Goal: Book appointment/travel/reservation

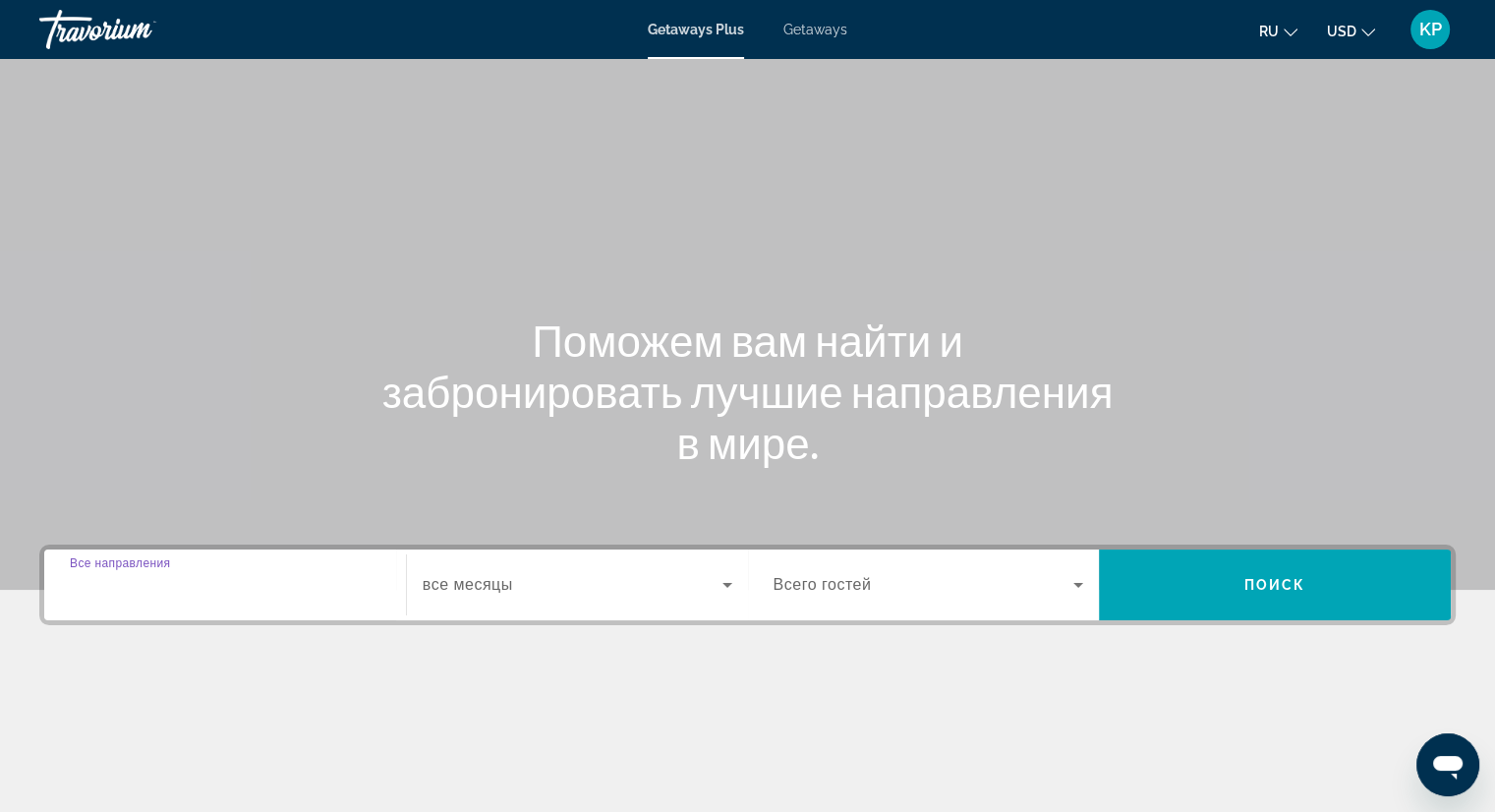
click at [354, 581] on input "Destination Все направления" at bounding box center [225, 586] width 311 height 24
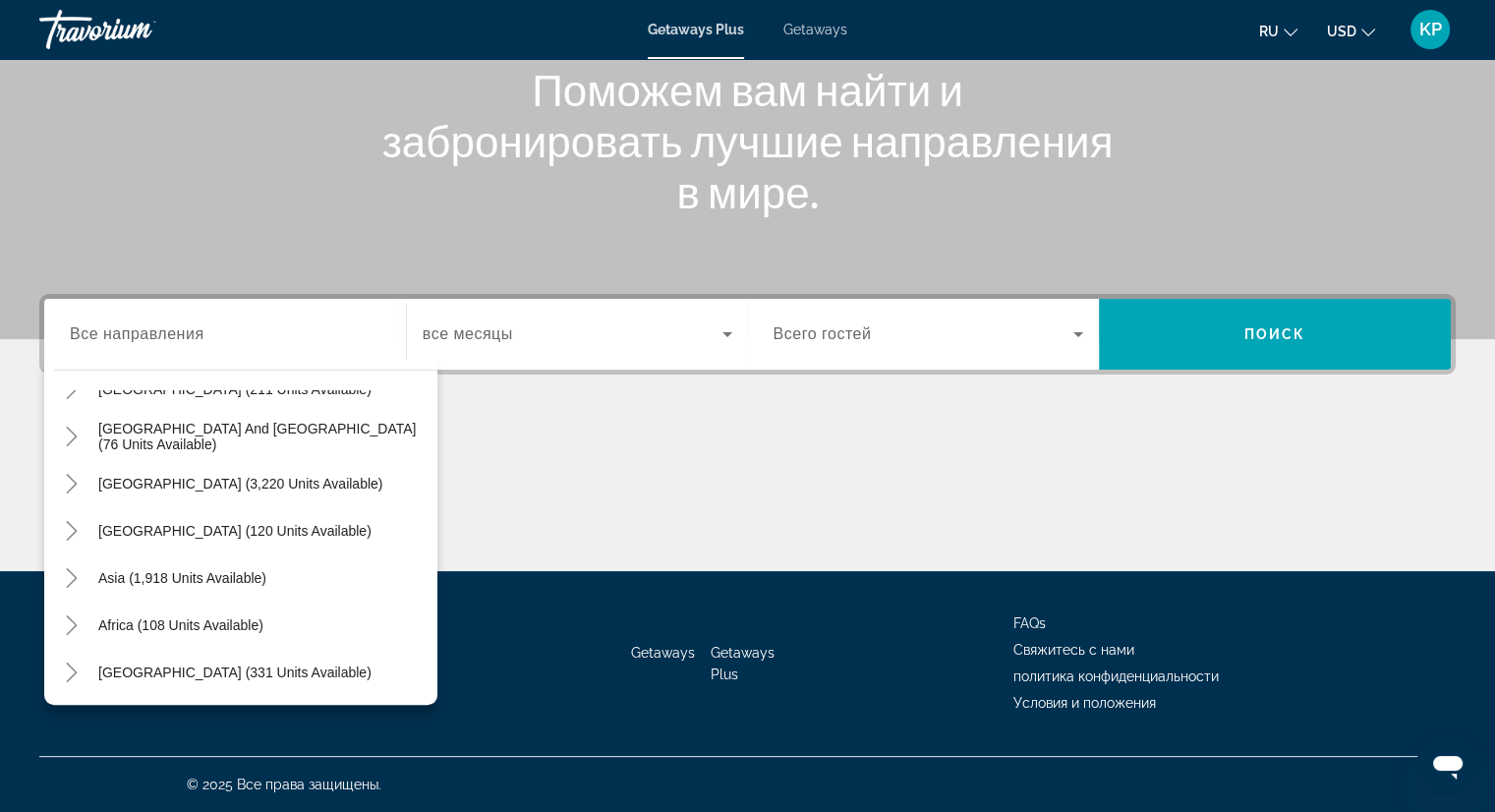
scroll to position [319, 0]
click at [232, 569] on span "Asia (1,918 units available)" at bounding box center [182, 577] width 168 height 16
type input "**********"
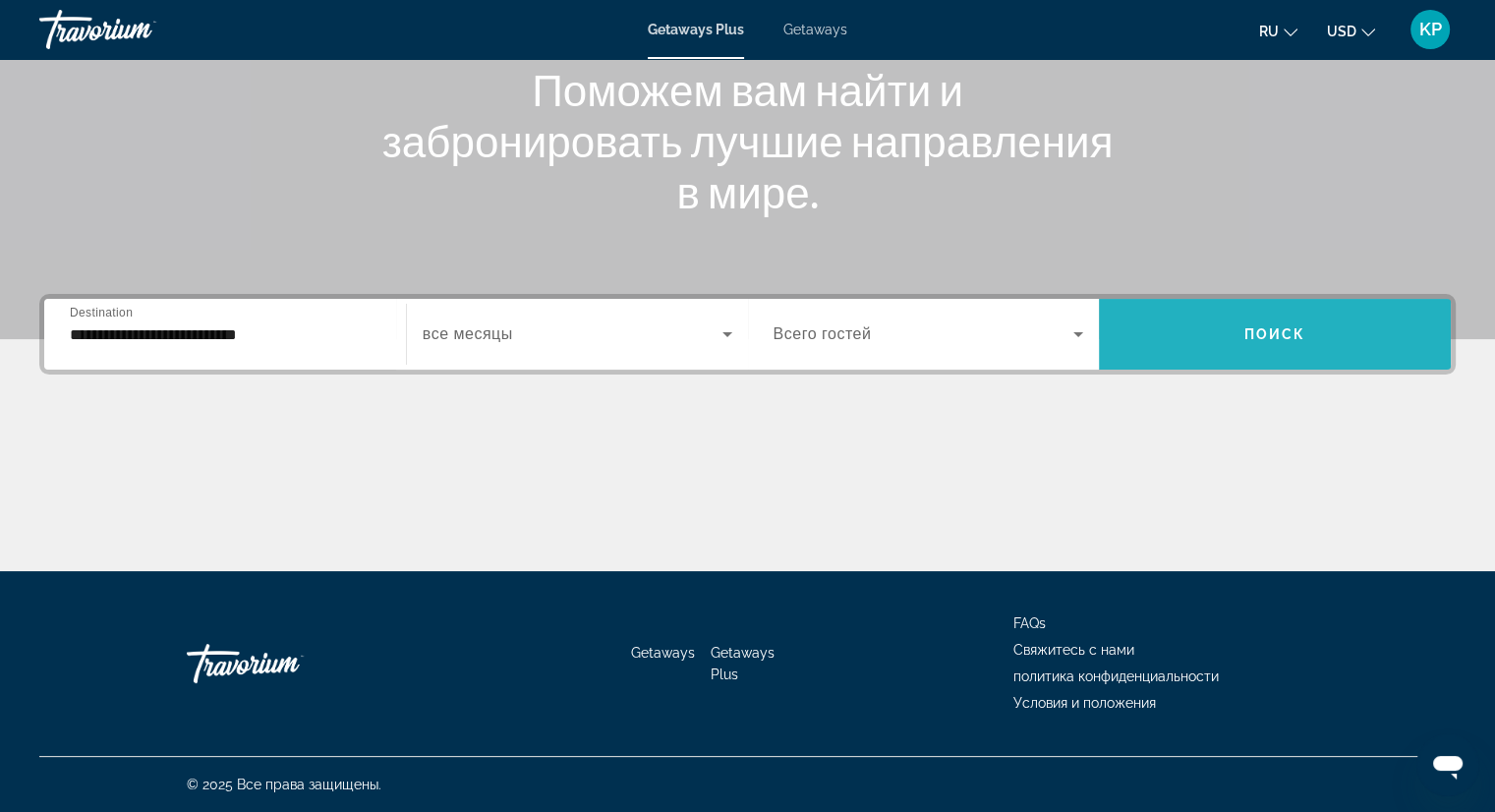
click at [1343, 311] on span "Search widget" at bounding box center [1275, 334] width 352 height 47
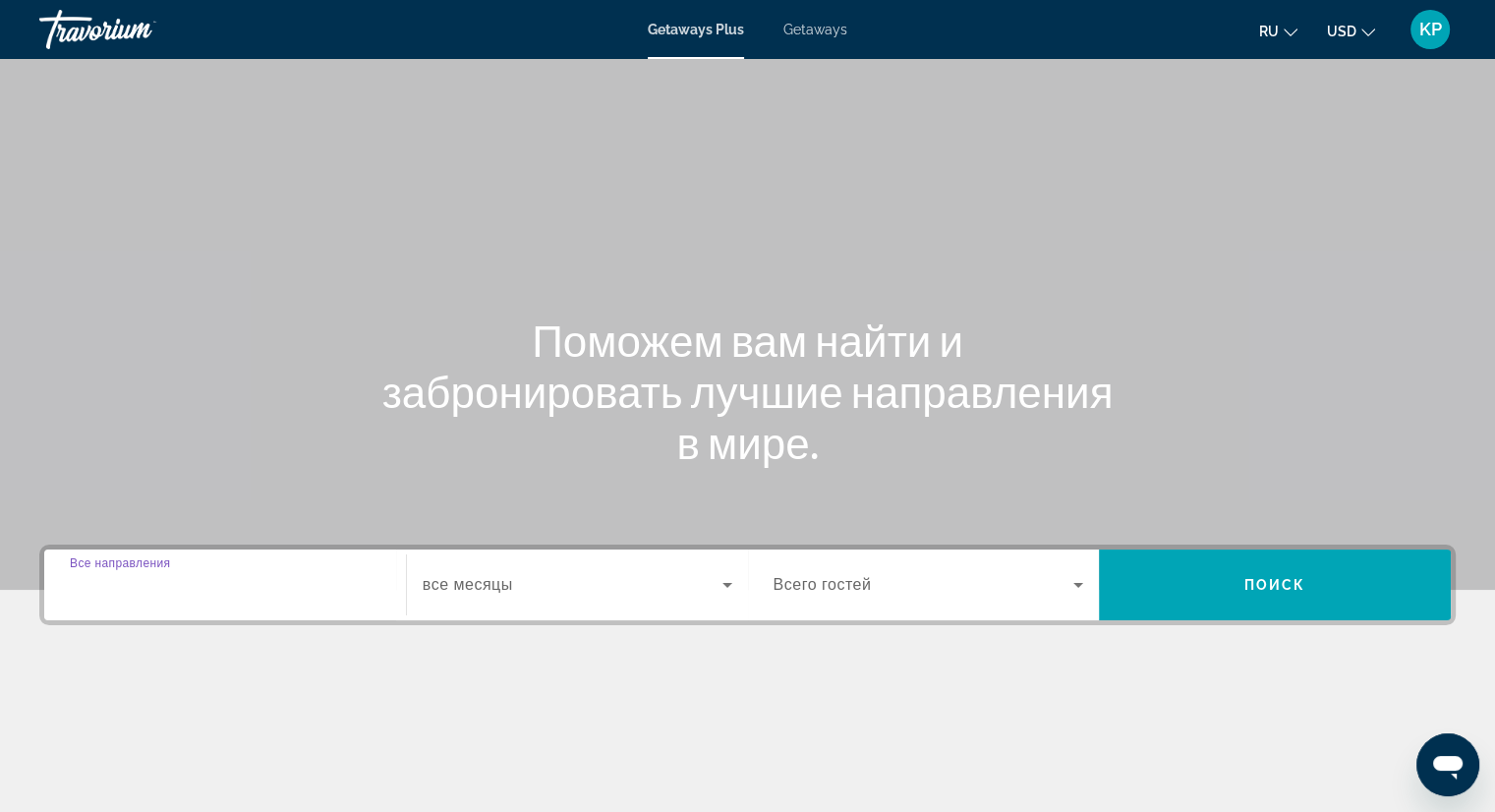
click at [342, 587] on input "Destination Все направления" at bounding box center [225, 586] width 311 height 24
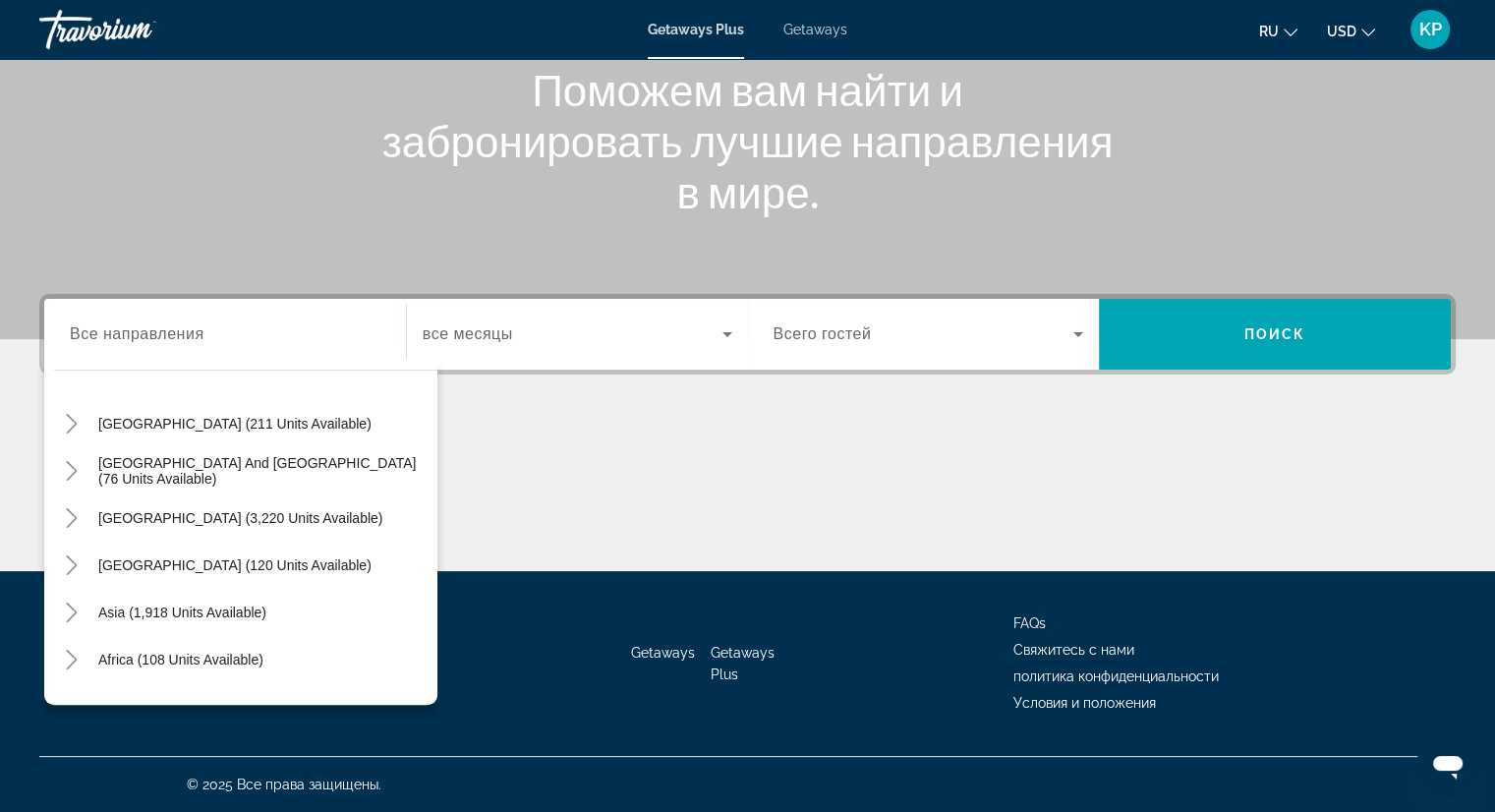
scroll to position [319, 0]
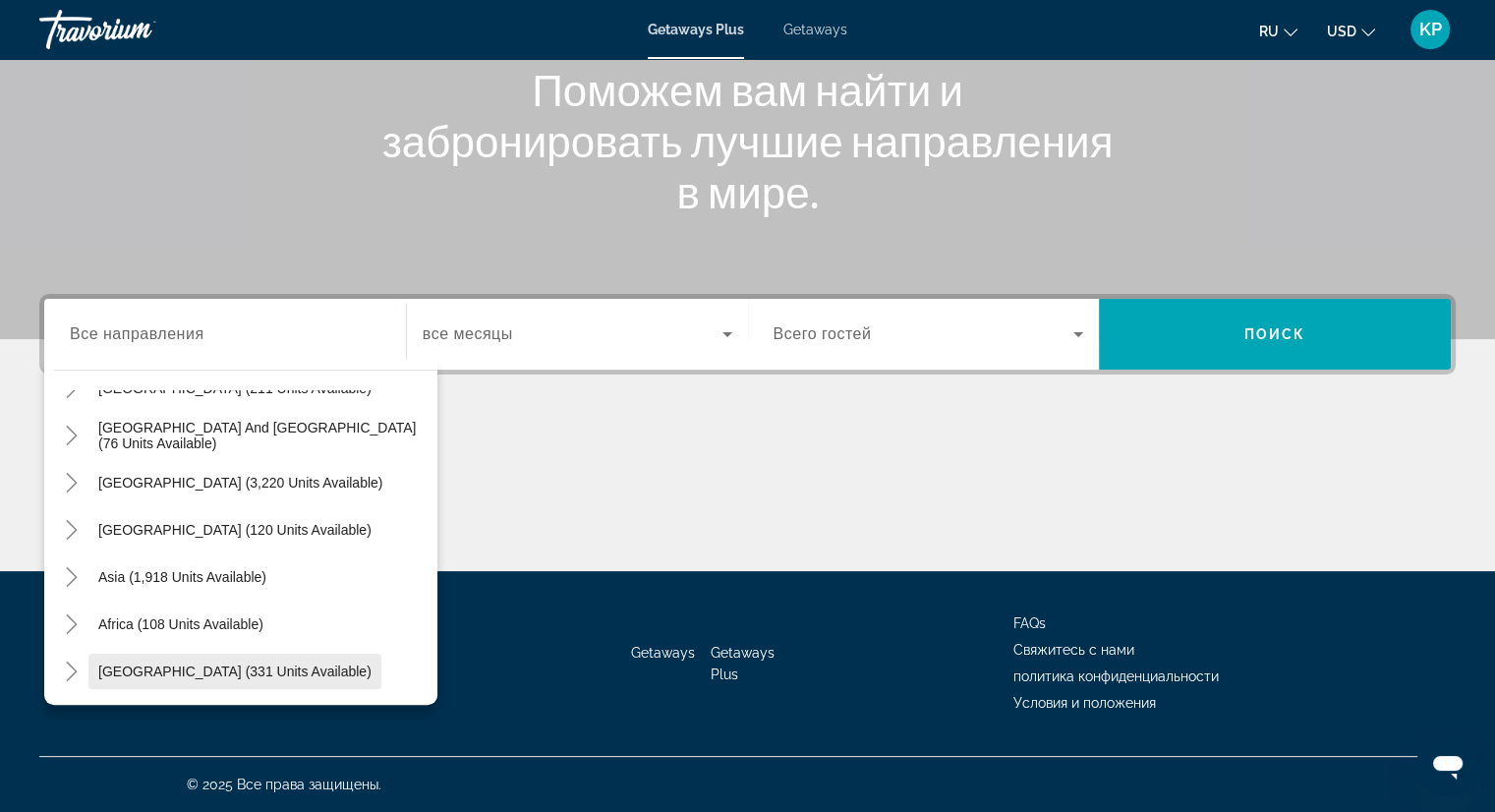
click at [258, 680] on span "Search widget" at bounding box center [235, 671] width 293 height 47
type input "**********"
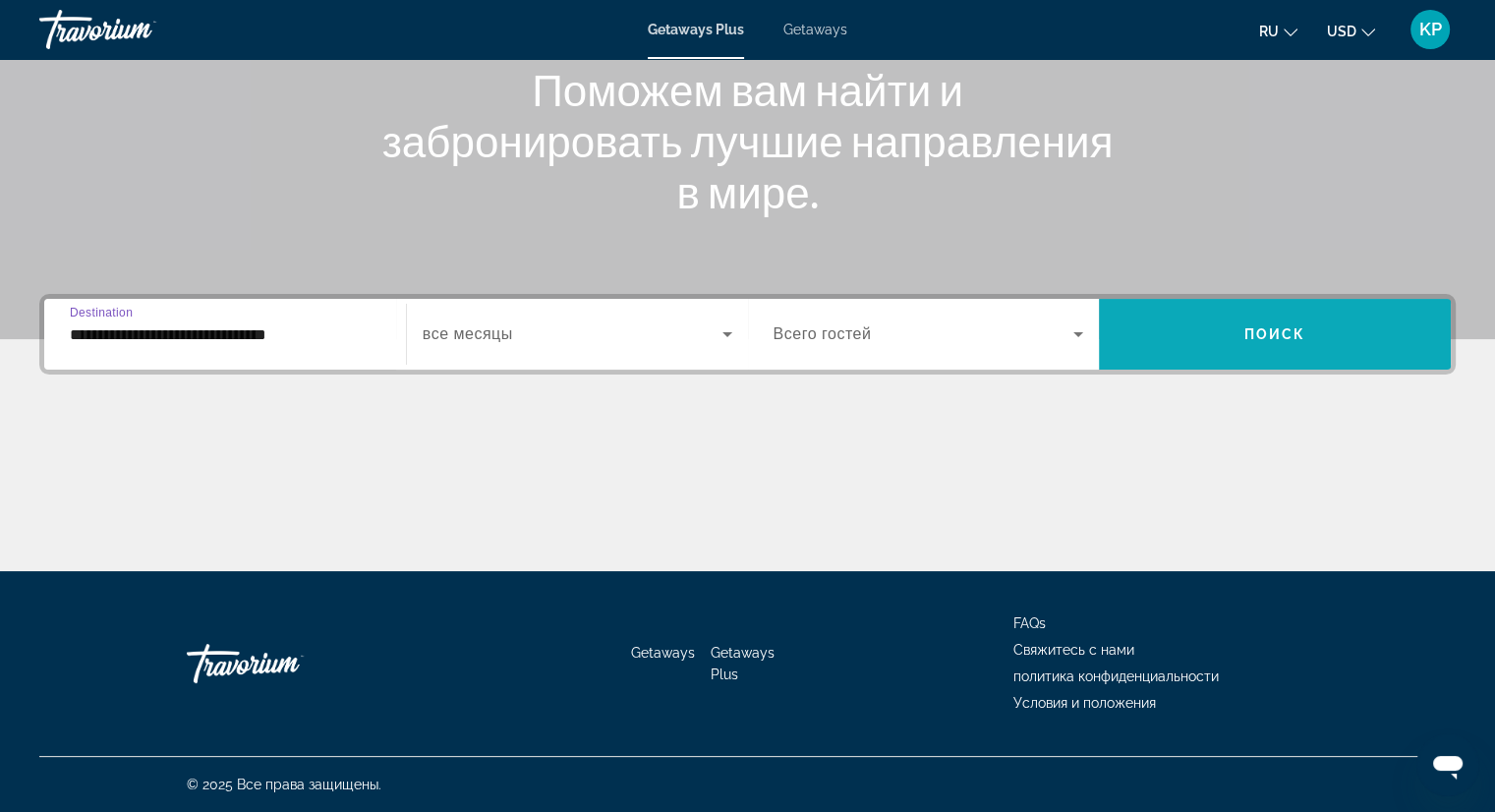
click at [1290, 341] on span "Поиск" at bounding box center [1276, 335] width 62 height 16
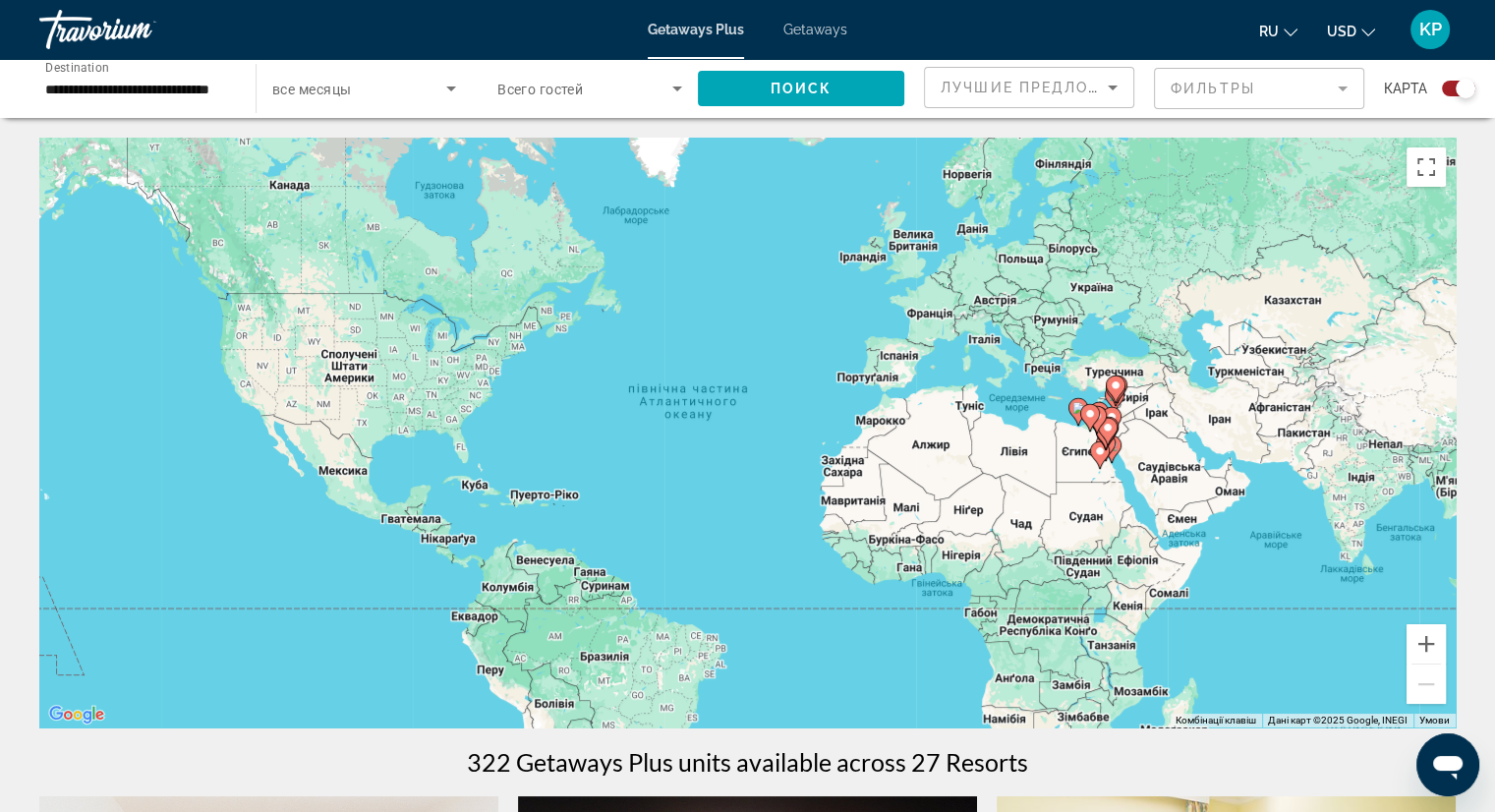
drag, startPoint x: 242, startPoint y: 81, endPoint x: 208, endPoint y: 94, distance: 36.4
click at [208, 94] on div "**********" at bounding box center [138, 89] width 216 height 56
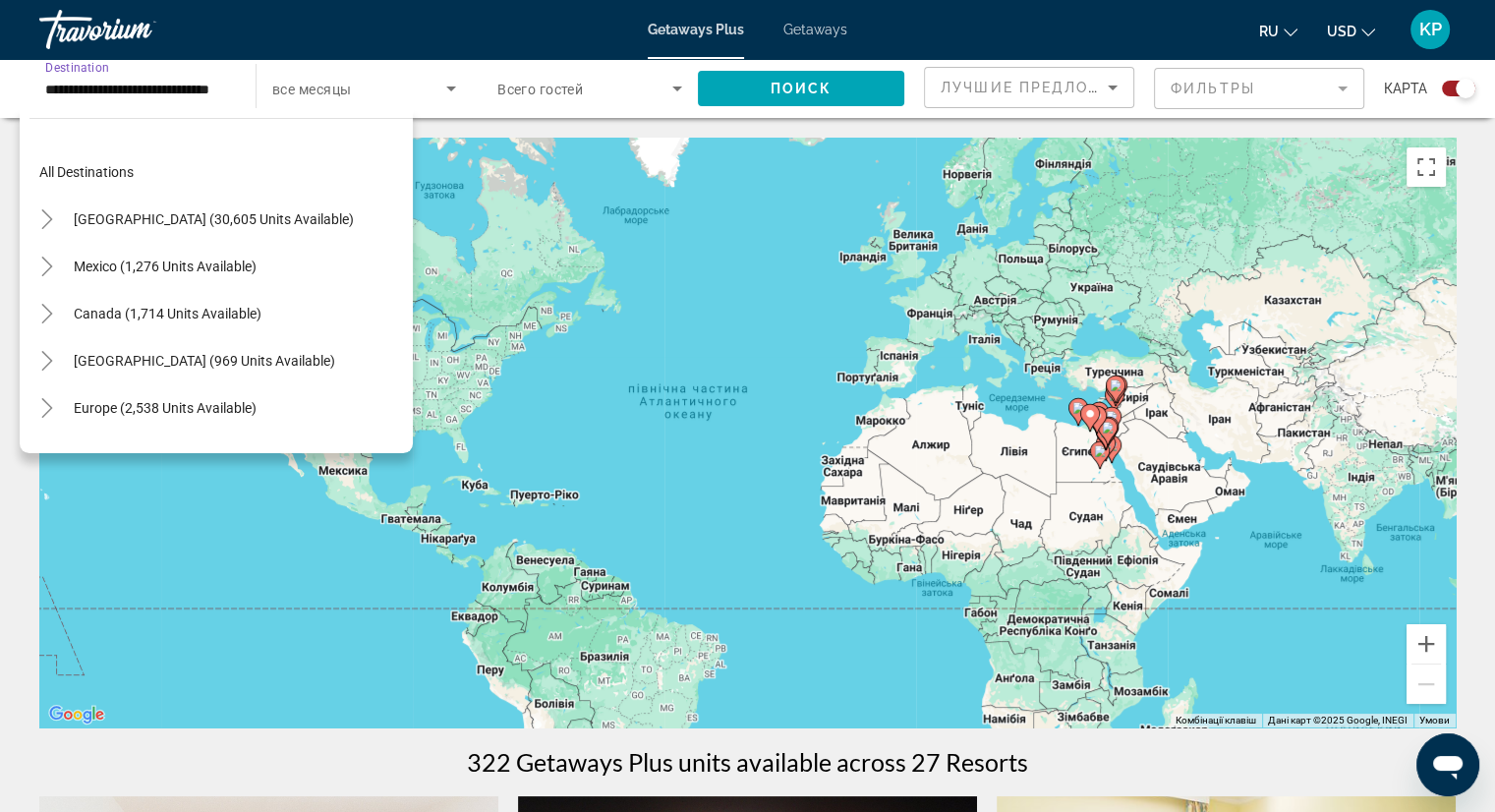
scroll to position [447, 0]
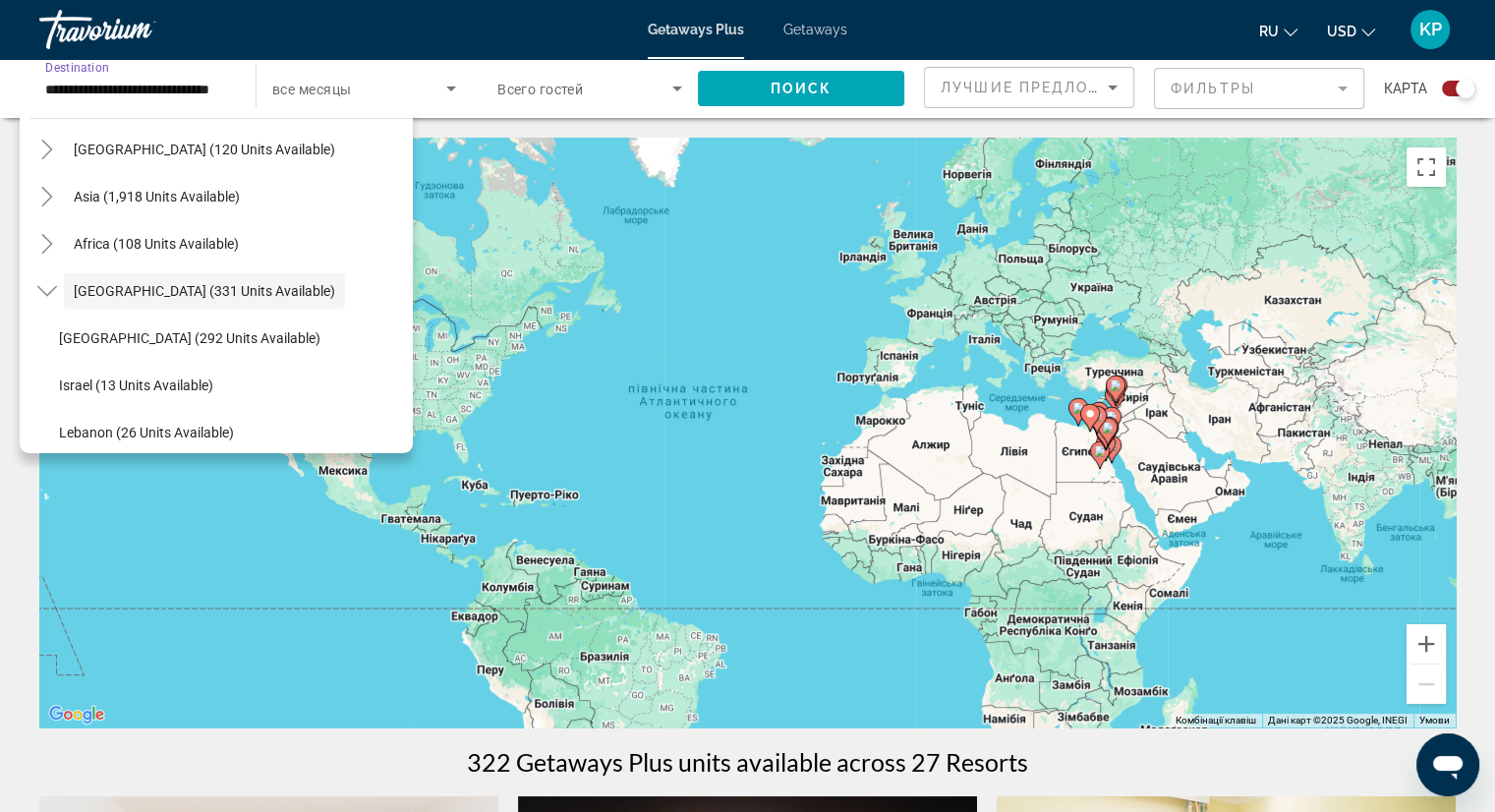
click at [208, 94] on input "**********" at bounding box center [137, 90] width 184 height 24
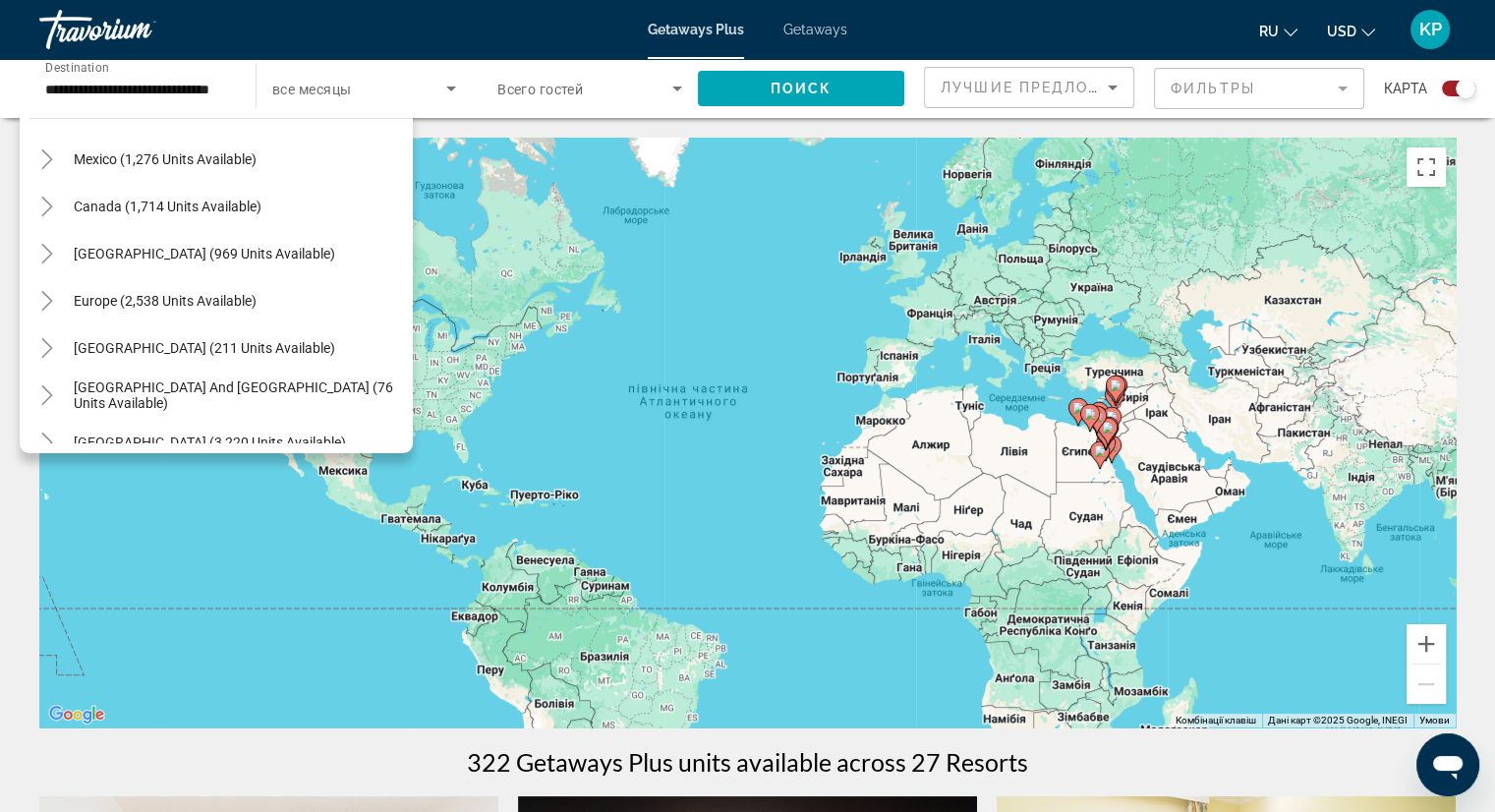
scroll to position [0, 0]
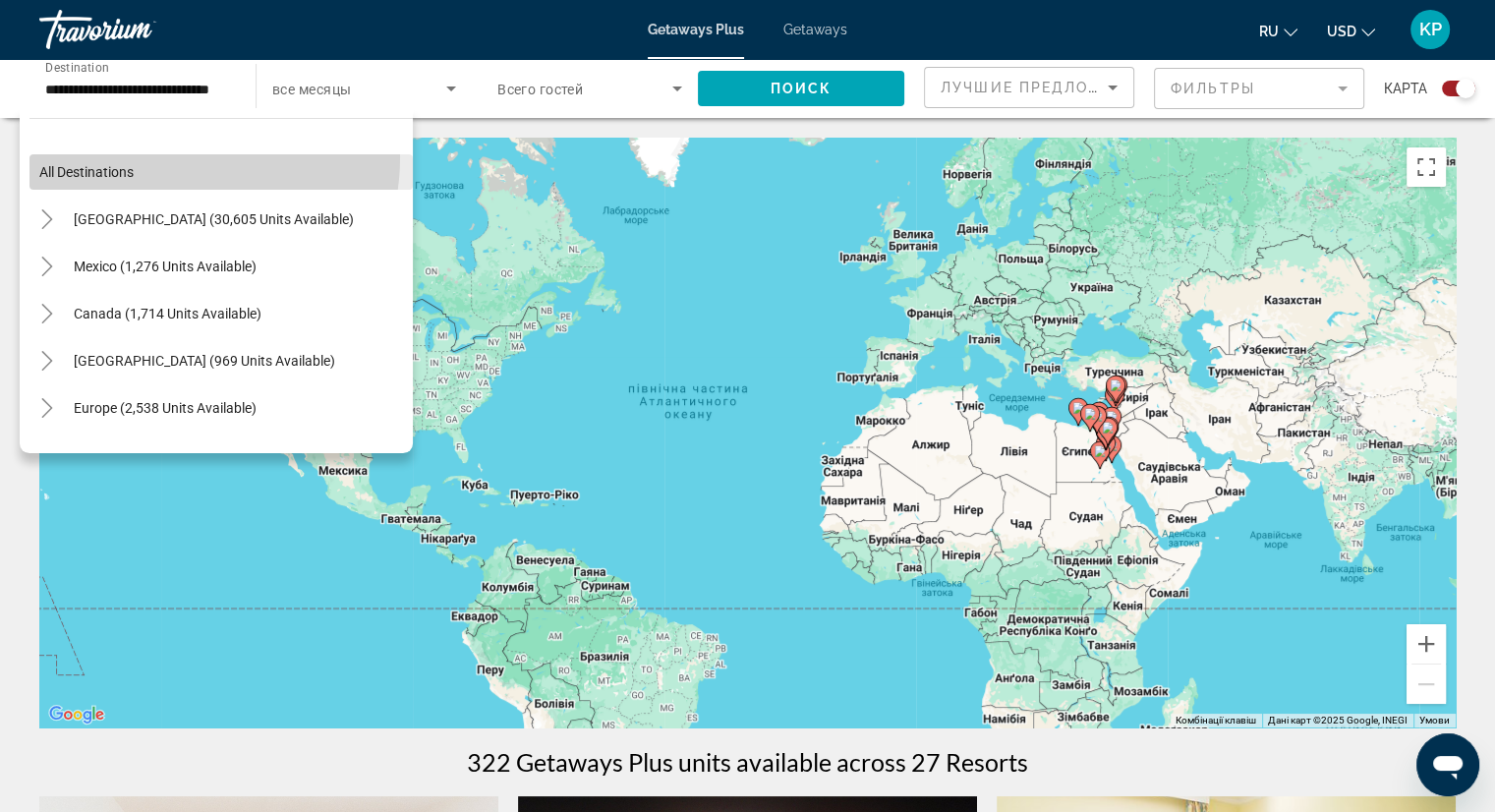
click at [165, 157] on span "Search widget" at bounding box center [221, 171] width 384 height 47
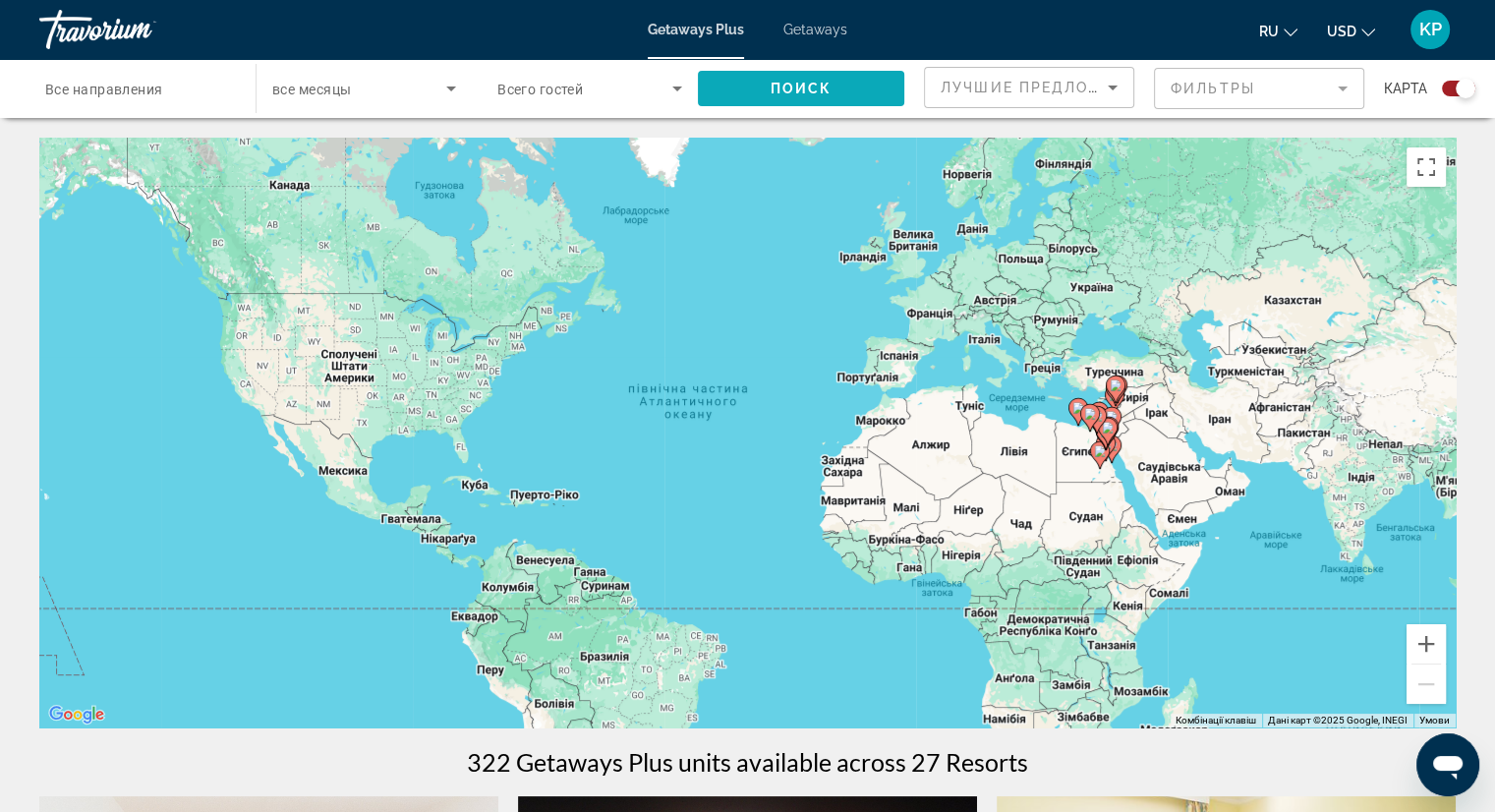
click at [861, 93] on span "Search widget" at bounding box center [800, 88] width 206 height 47
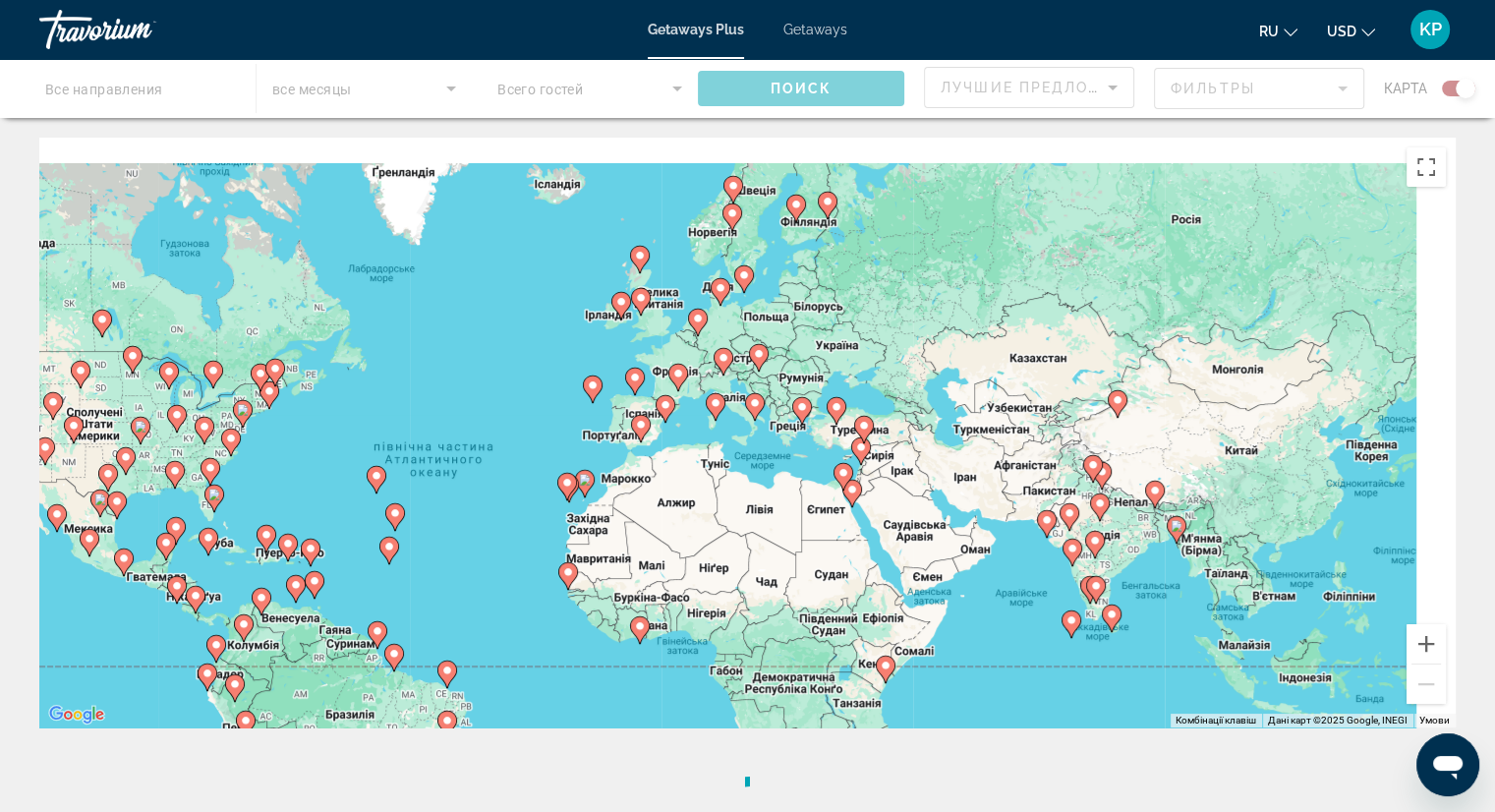
drag, startPoint x: 1243, startPoint y: 338, endPoint x: 984, endPoint y: 395, distance: 265.2
click at [984, 395] on div "Увімкніть режим перетягування за допомогою клавіатури, натиснувши Alt + Enter. …" at bounding box center [747, 432] width 1416 height 590
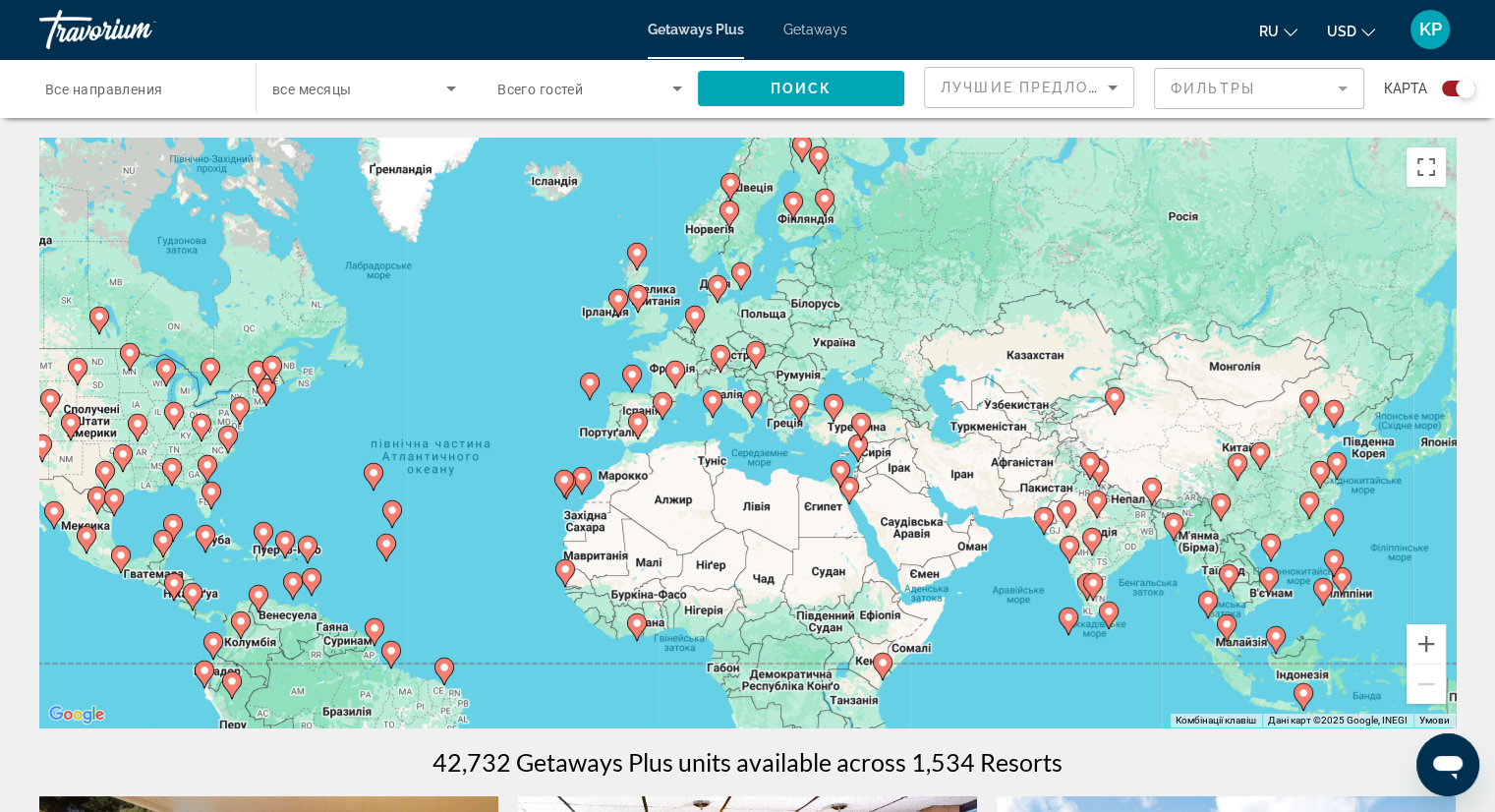
click at [1113, 398] on image "Main content" at bounding box center [1115, 398] width 12 height 12
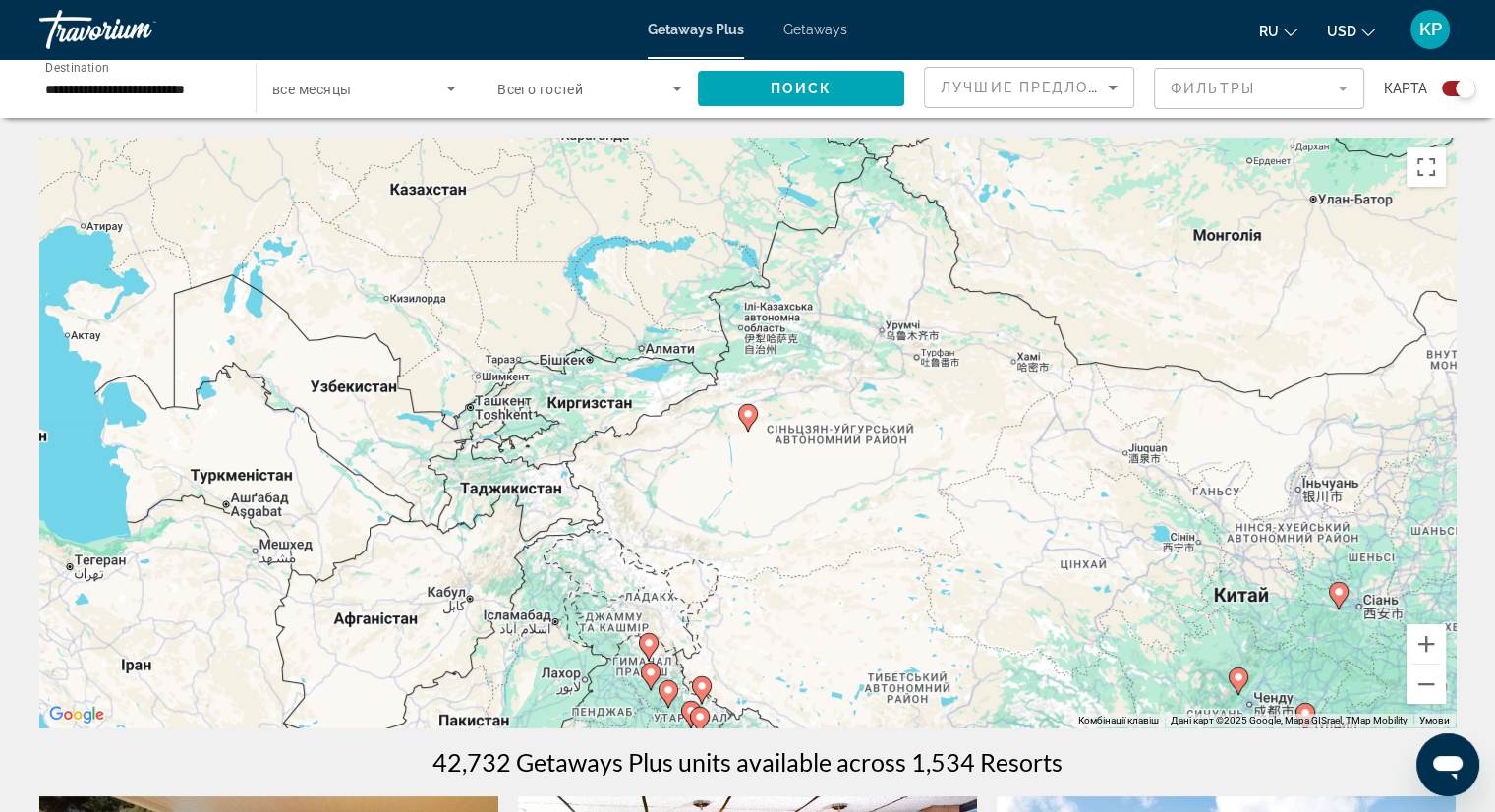
click at [744, 421] on icon "Main content" at bounding box center [748, 417] width 20 height 28
type input "**********"
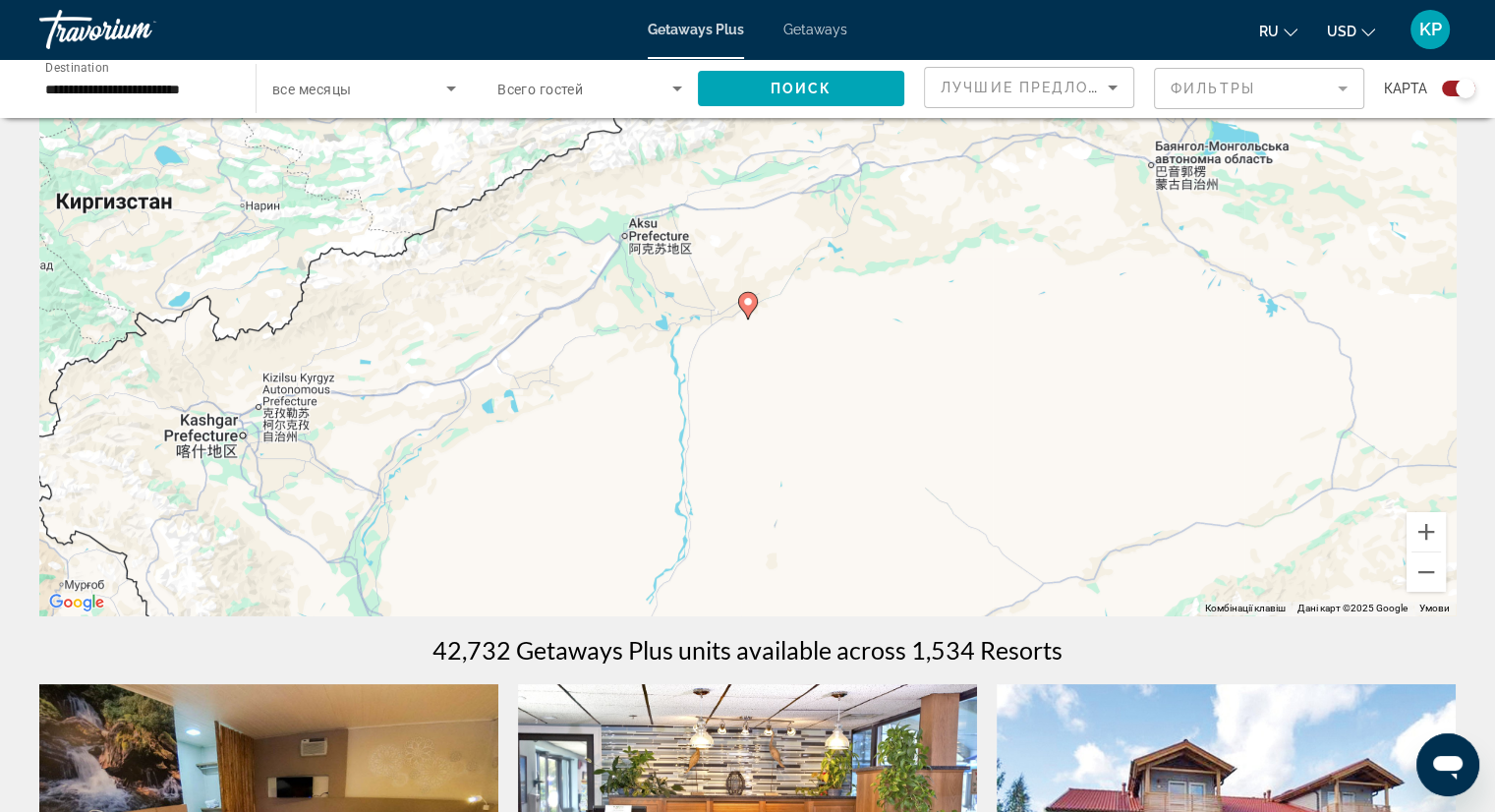
scroll to position [61, 0]
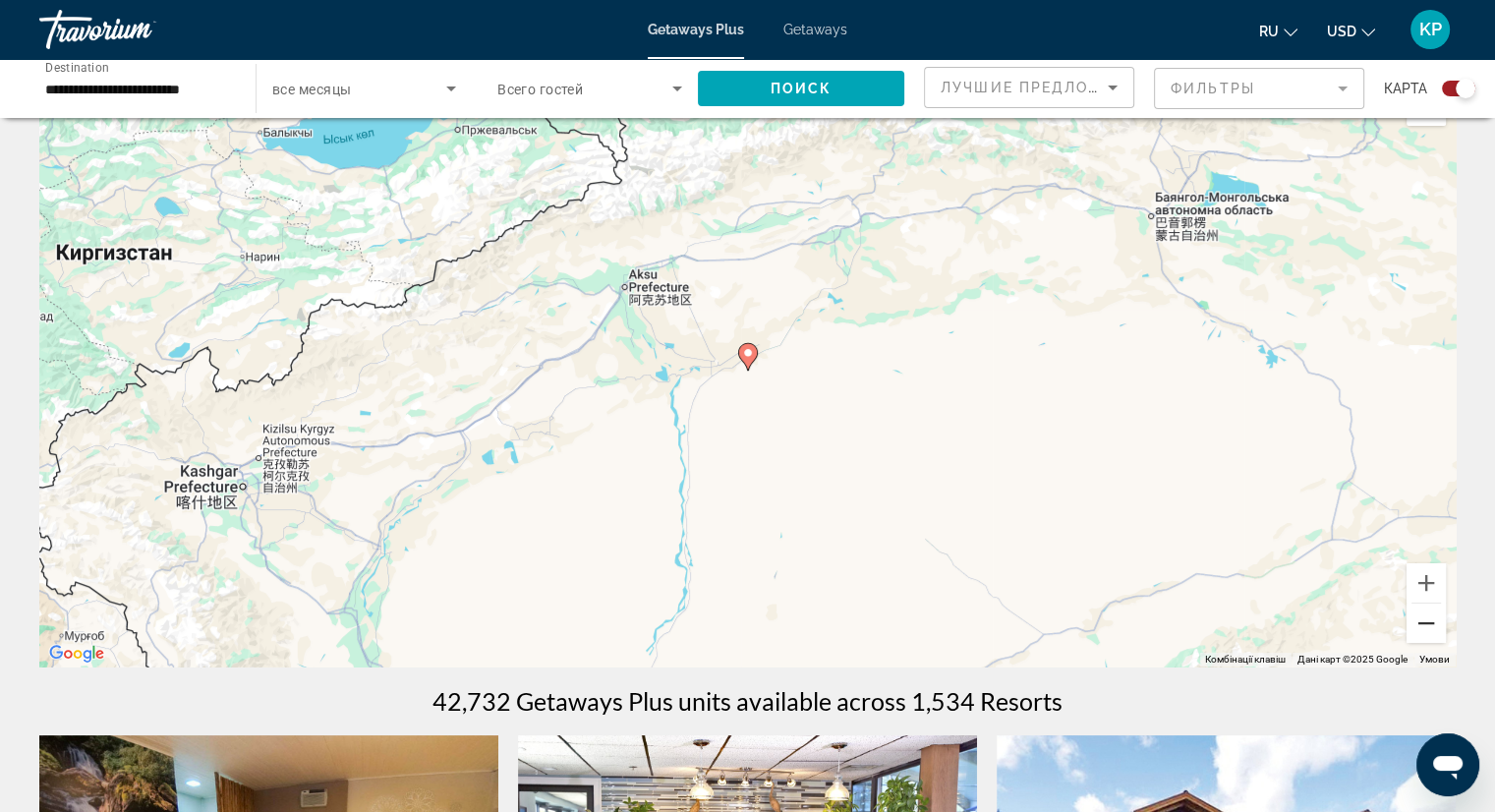
click at [1428, 623] on button "Зменшити" at bounding box center [1426, 623] width 39 height 39
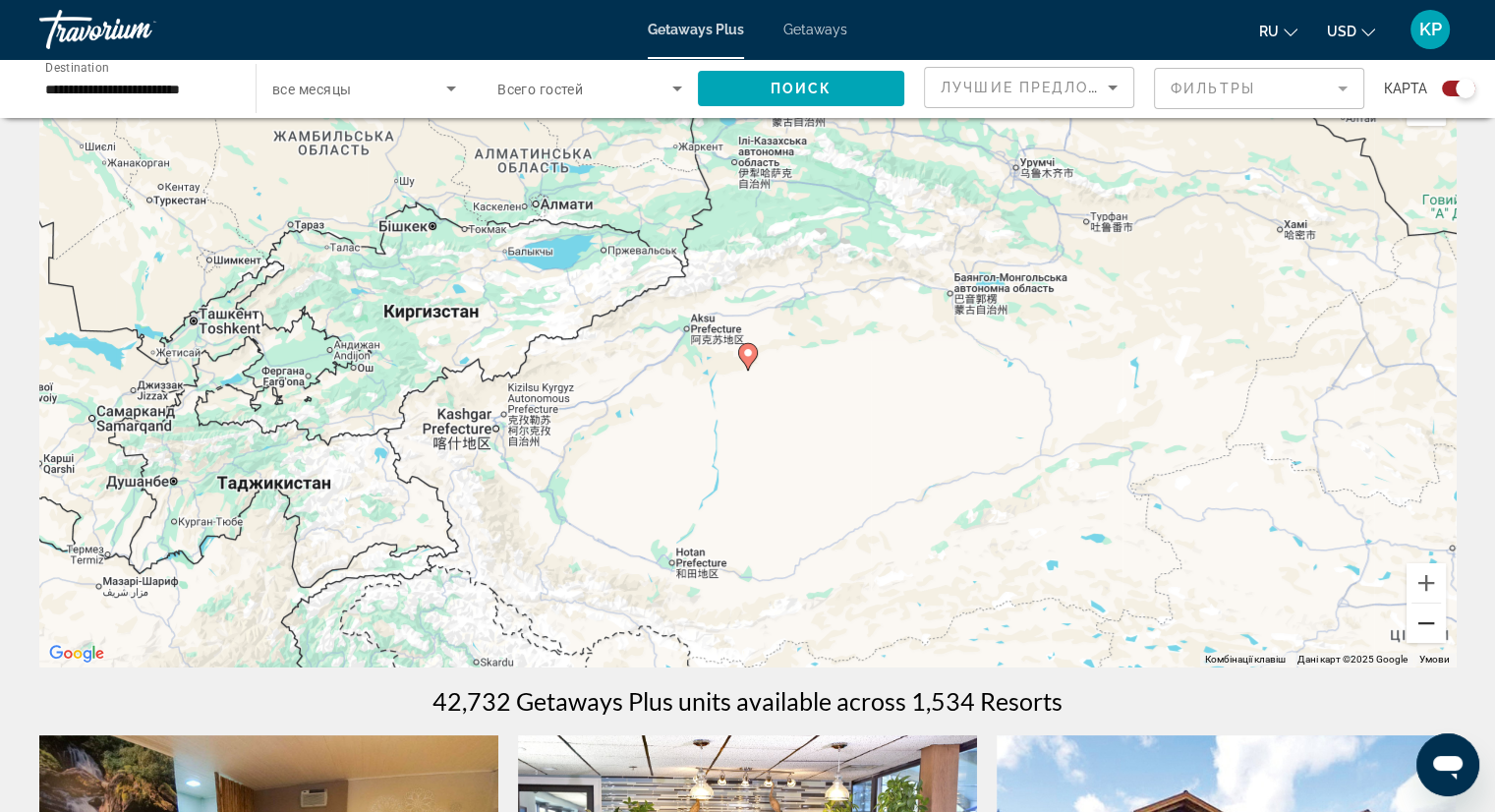
click at [1428, 623] on button "Зменшити" at bounding box center [1426, 623] width 39 height 39
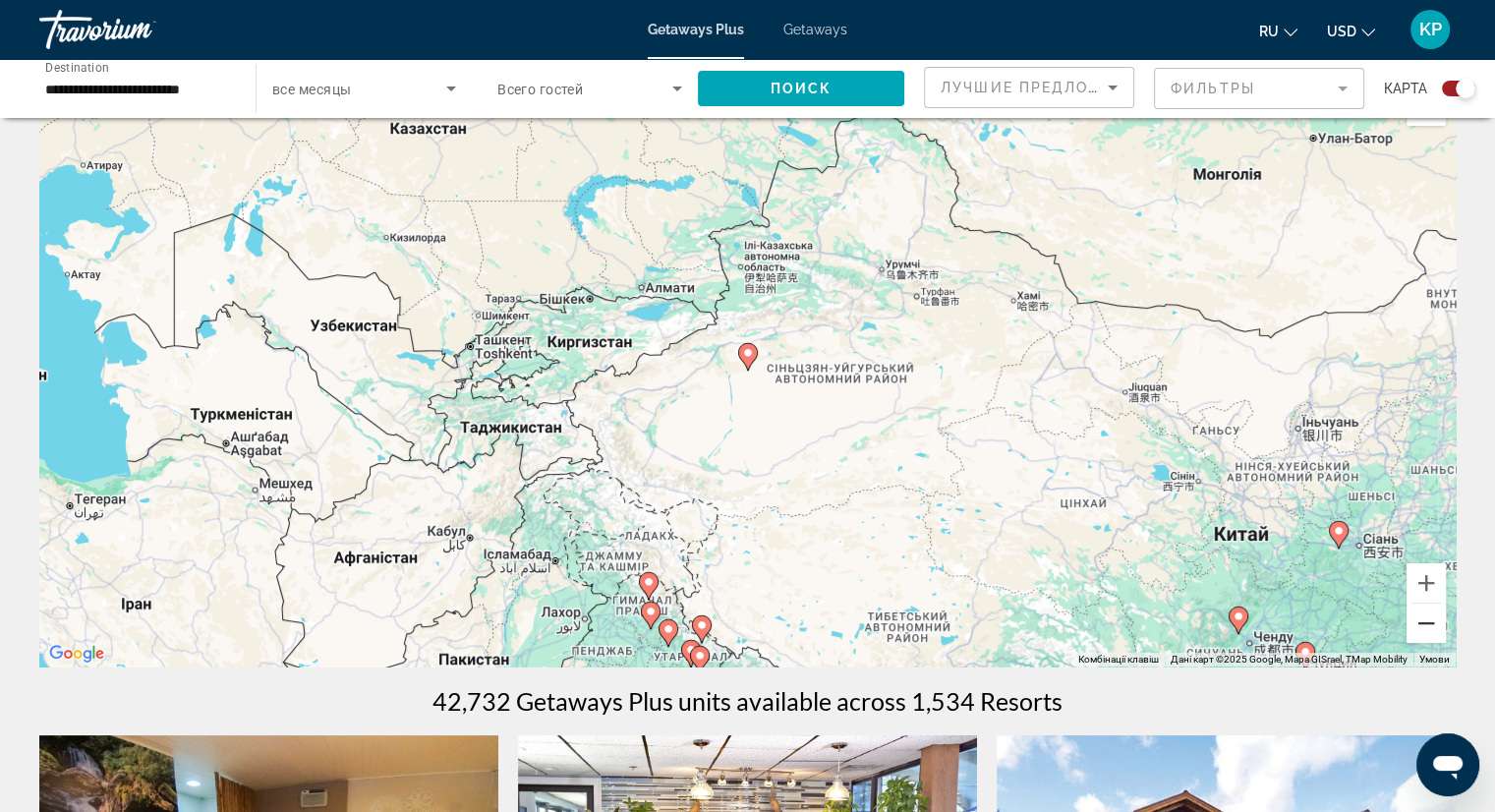
click at [1428, 622] on button "Зменшити" at bounding box center [1426, 623] width 39 height 39
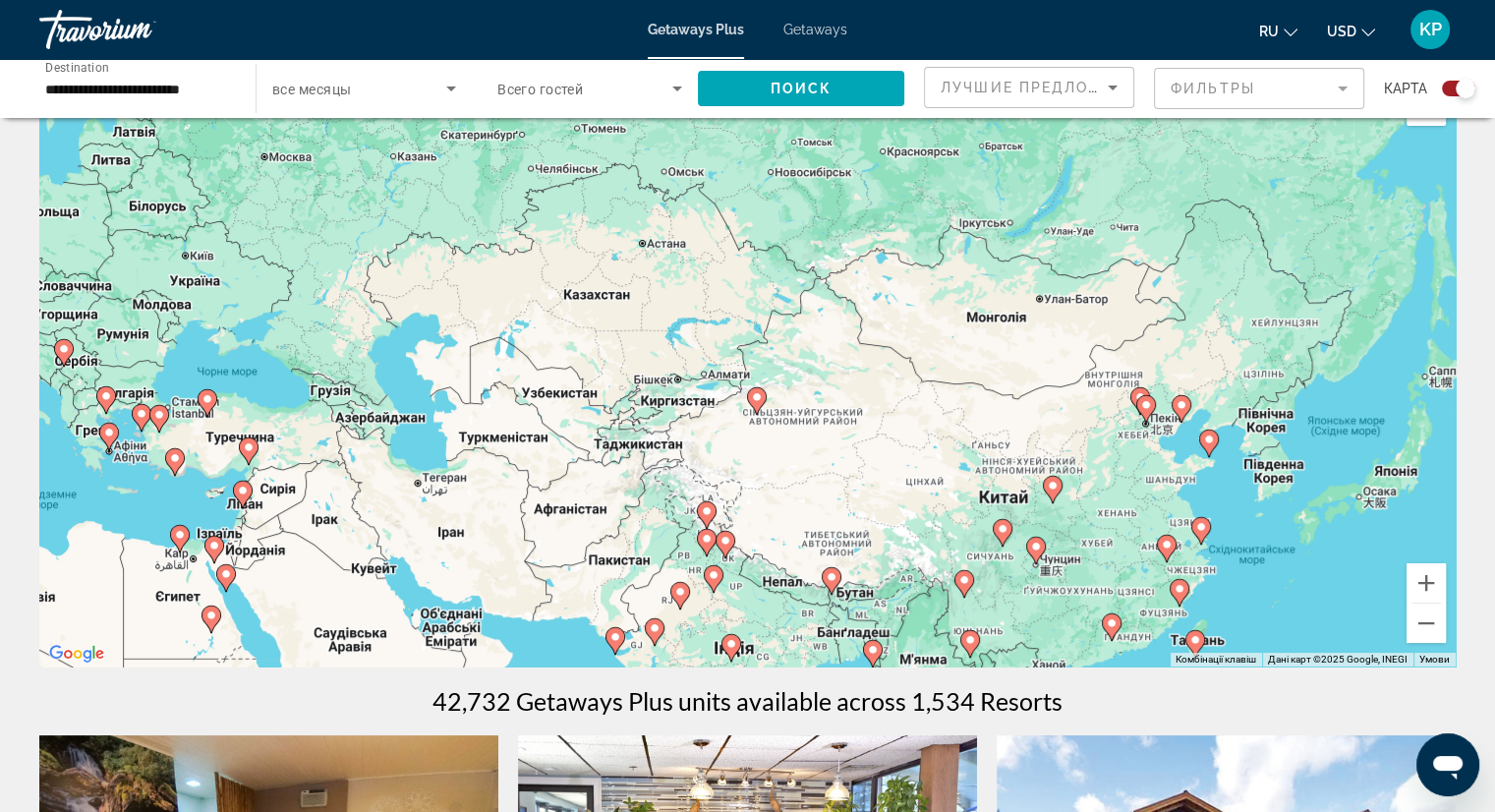
drag, startPoint x: 1135, startPoint y: 267, endPoint x: 1144, endPoint y: 317, distance: 50.8
click at [1144, 317] on div "Увімкніть режим перетягування за допомогою клавіатури, натиснувши Alt + Enter. …" at bounding box center [747, 372] width 1416 height 590
click at [222, 76] on div "**********" at bounding box center [137, 89] width 184 height 56
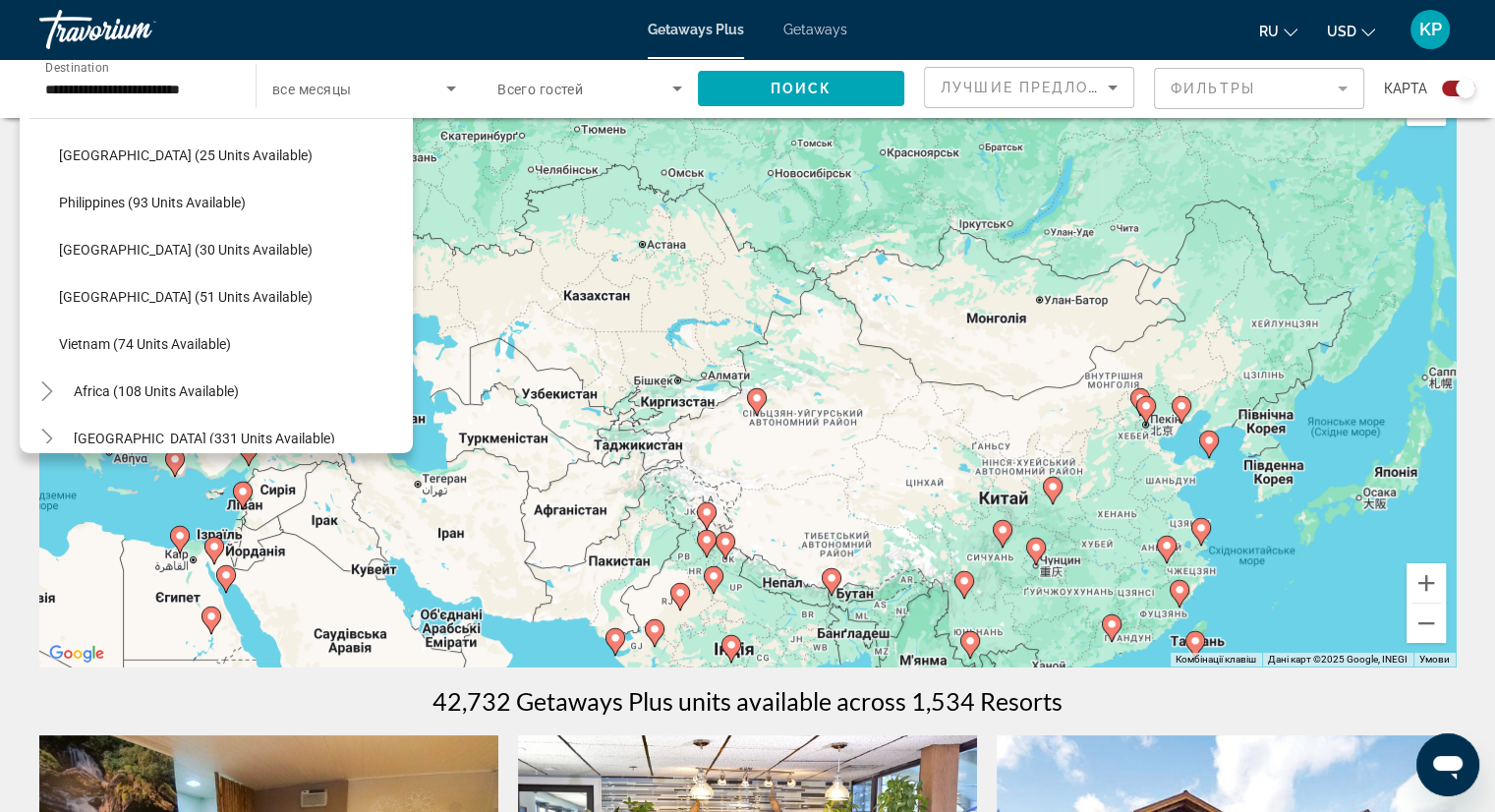
scroll to position [837, 0]
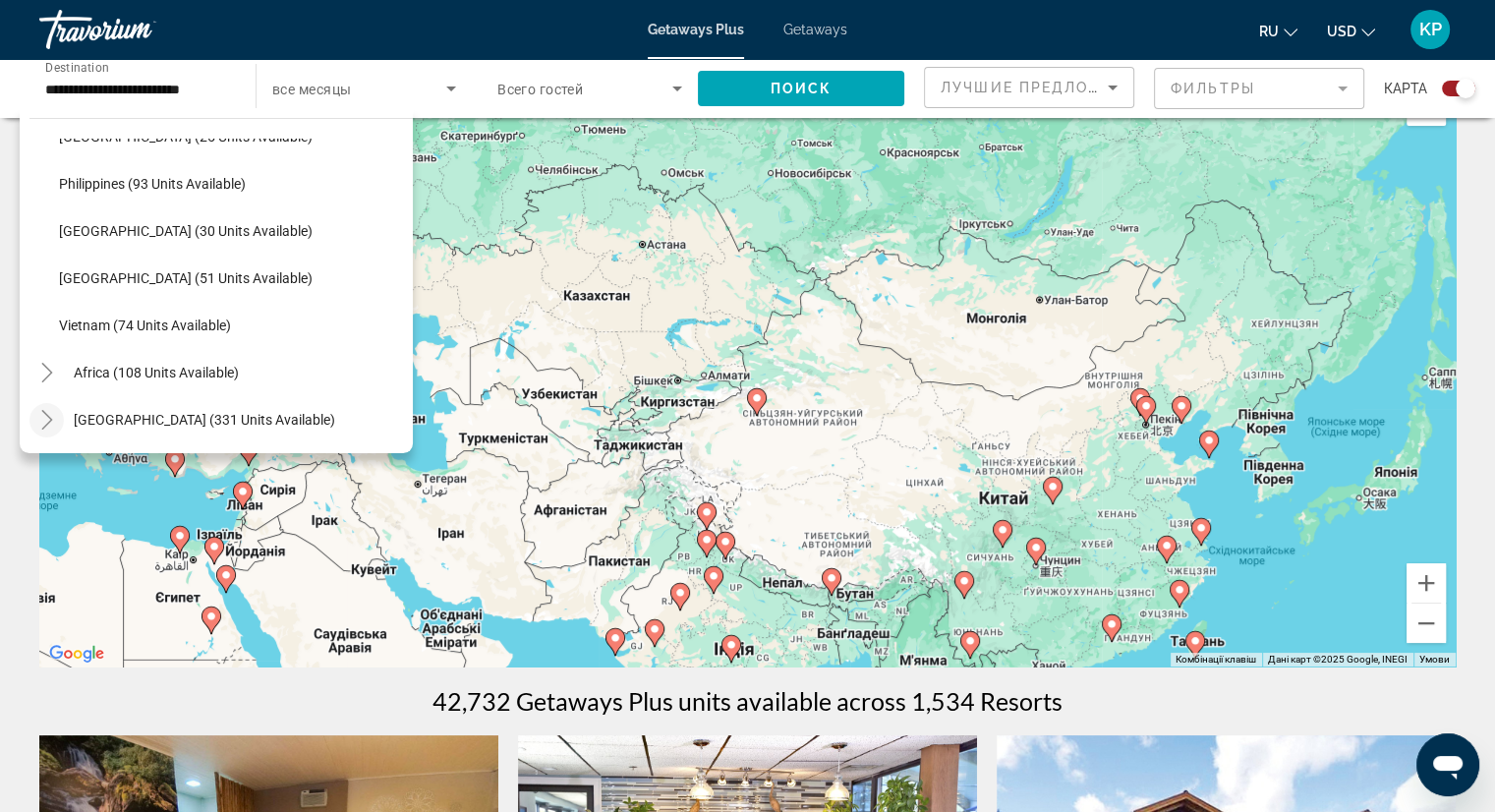
click at [53, 418] on icon "Toggle Middle East (331 units available)" at bounding box center [47, 419] width 20 height 20
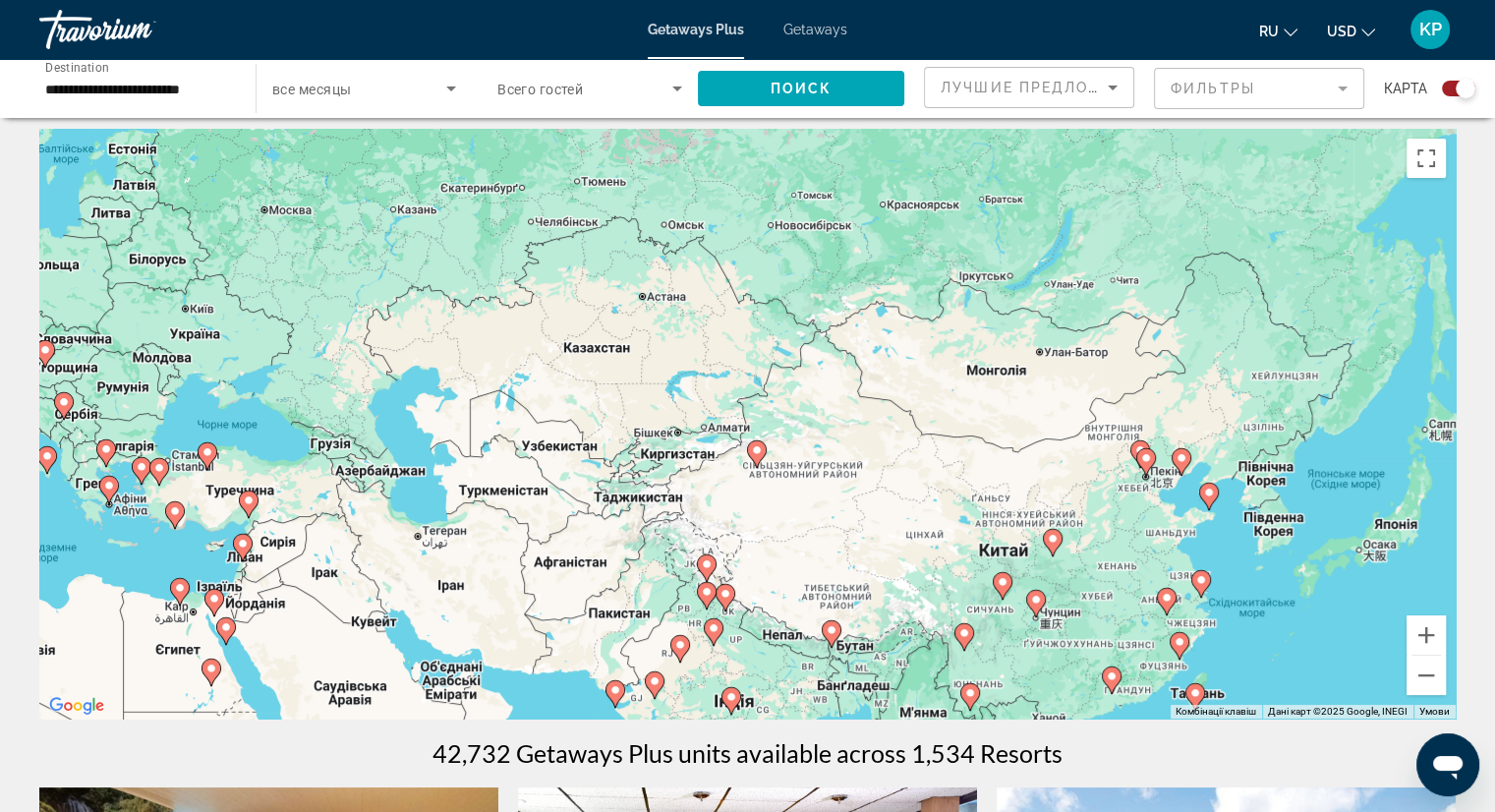
scroll to position [0, 0]
